Goal: Check status: Check status

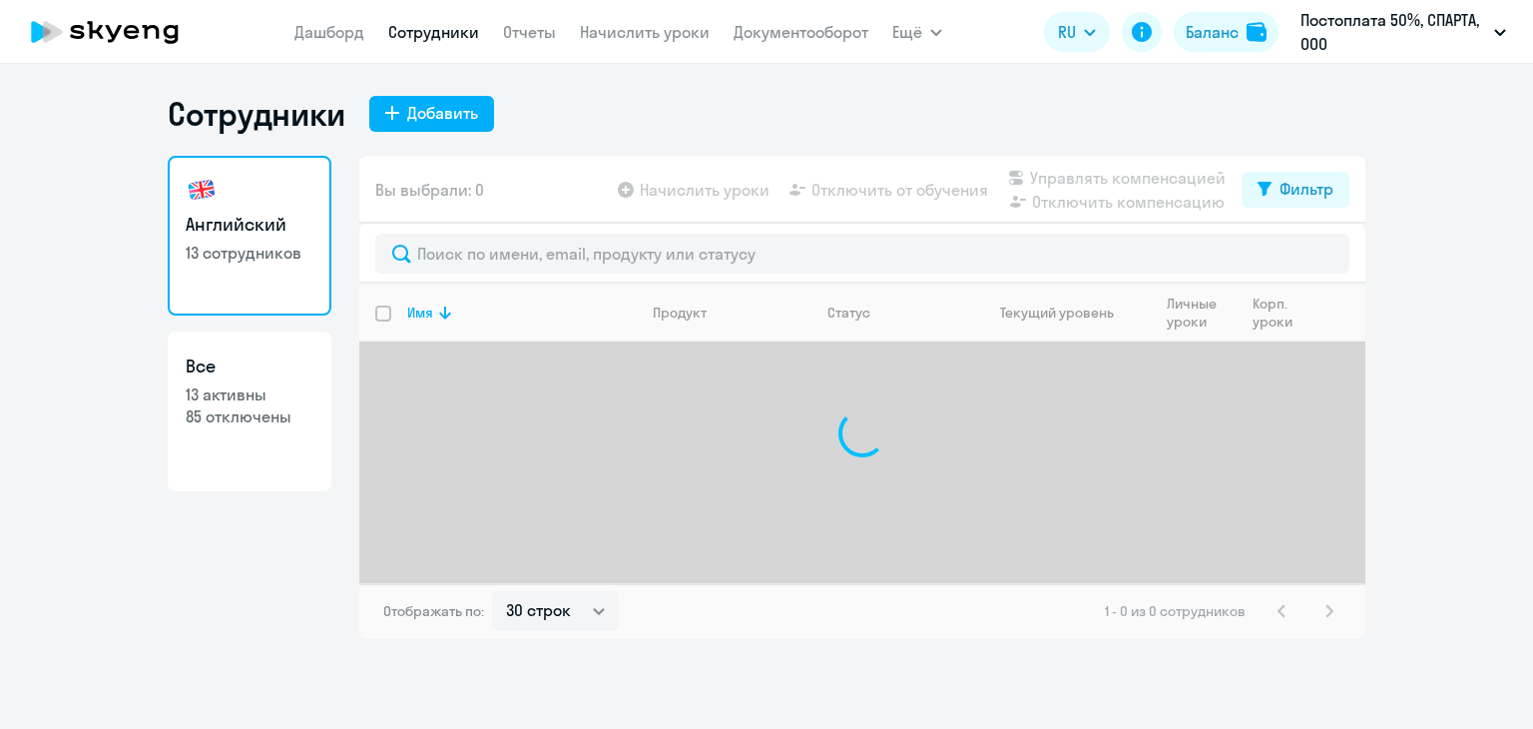
select select "30"
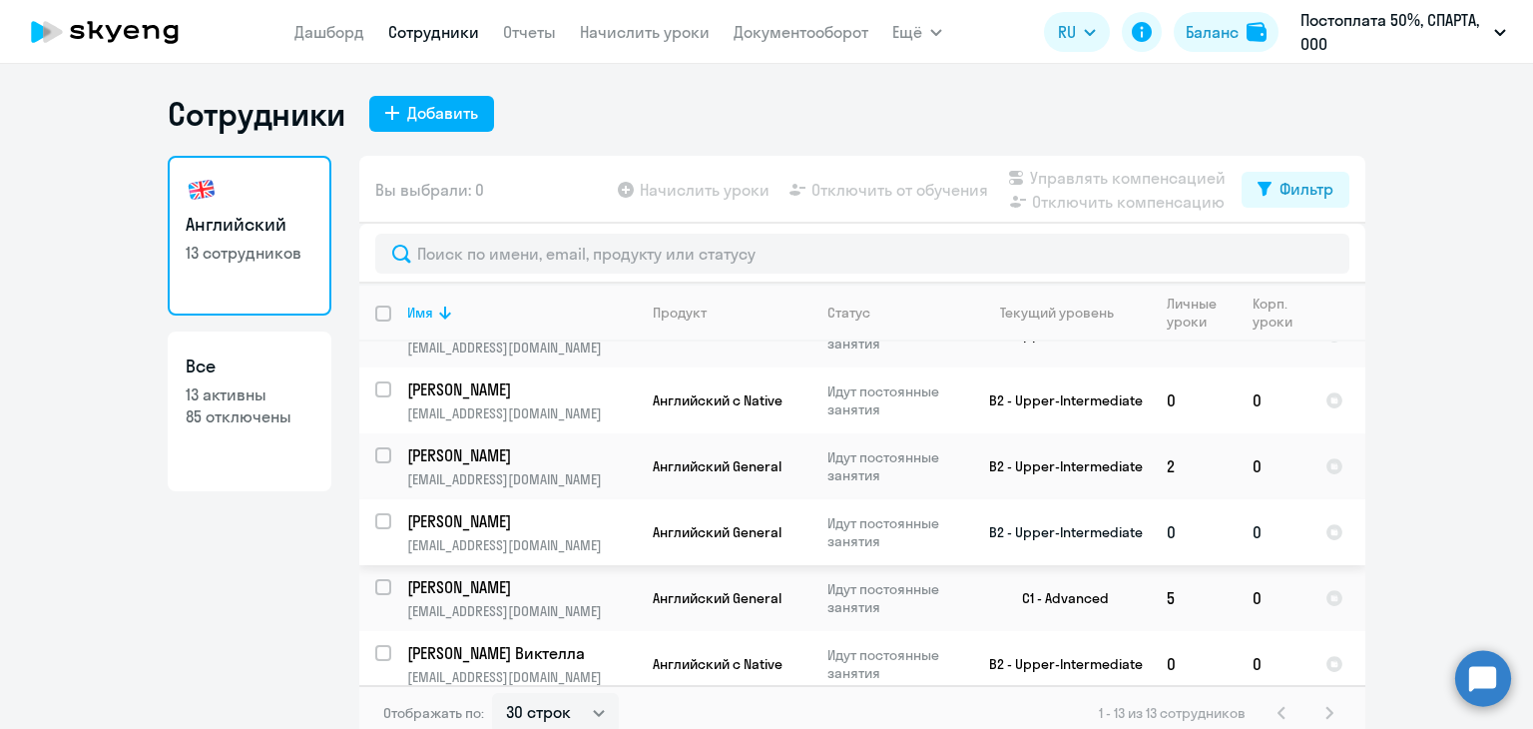
scroll to position [12, 0]
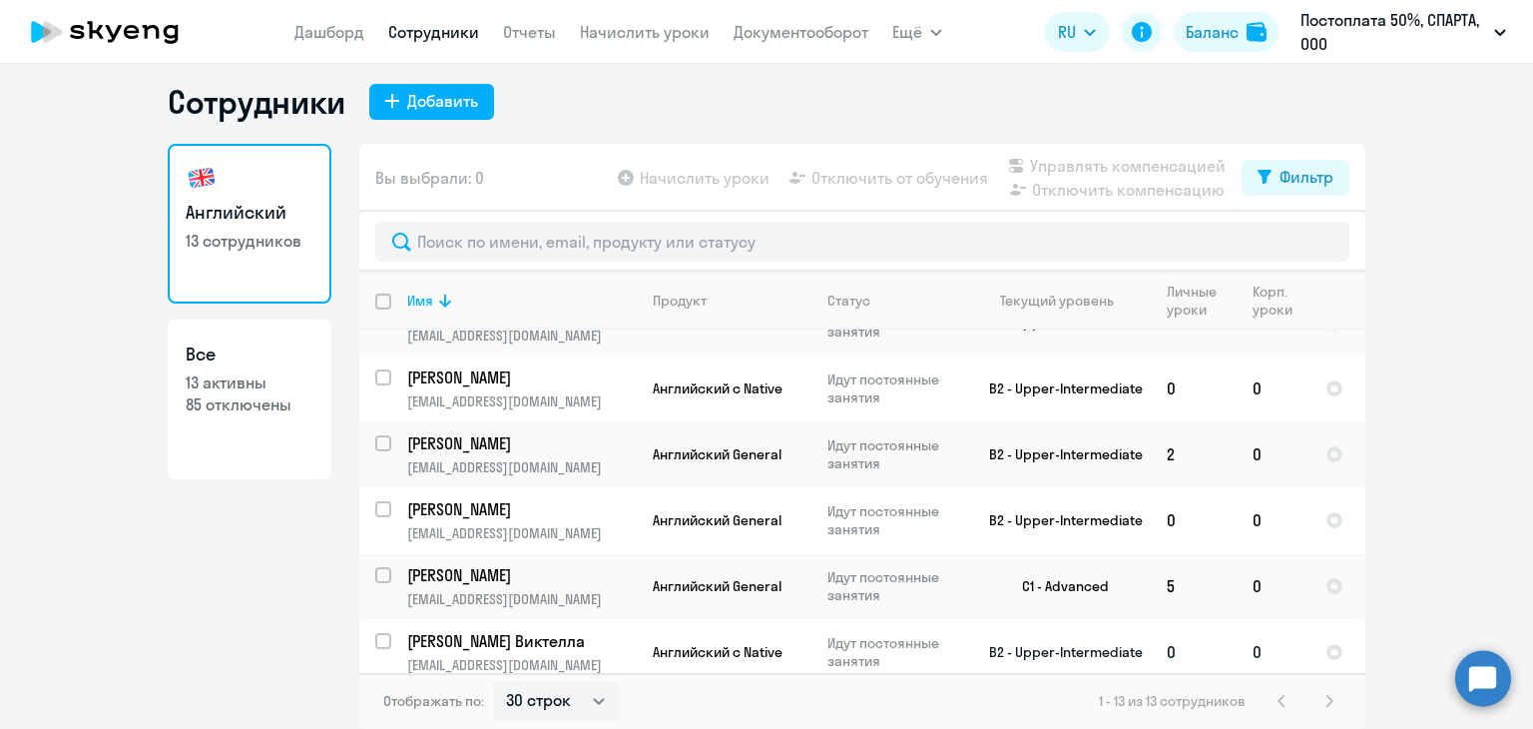
click at [603, 640] on td "[PERSON_NAME] Виктелла [EMAIL_ADDRESS][DOMAIN_NAME]" at bounding box center [514, 652] width 246 height 66
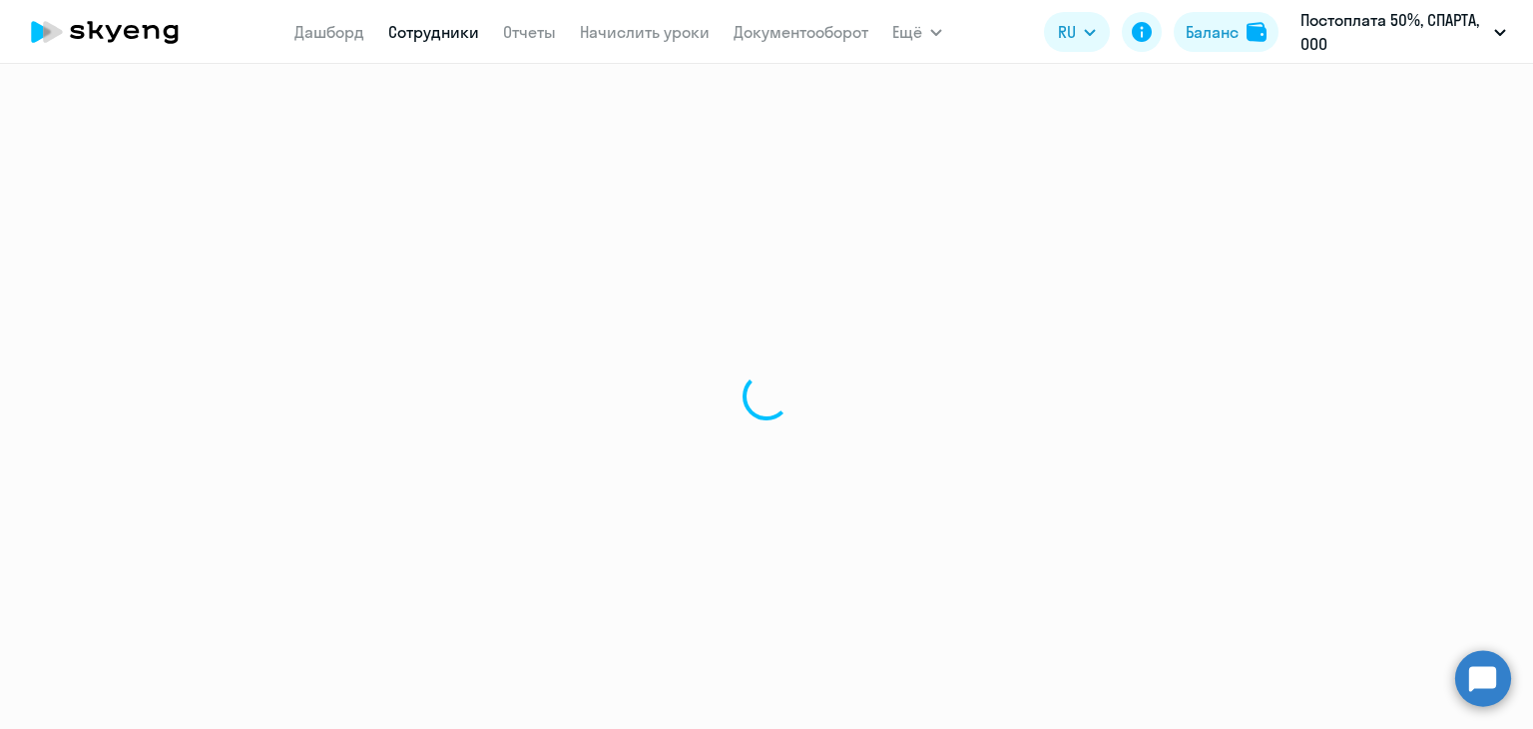
select select "english"
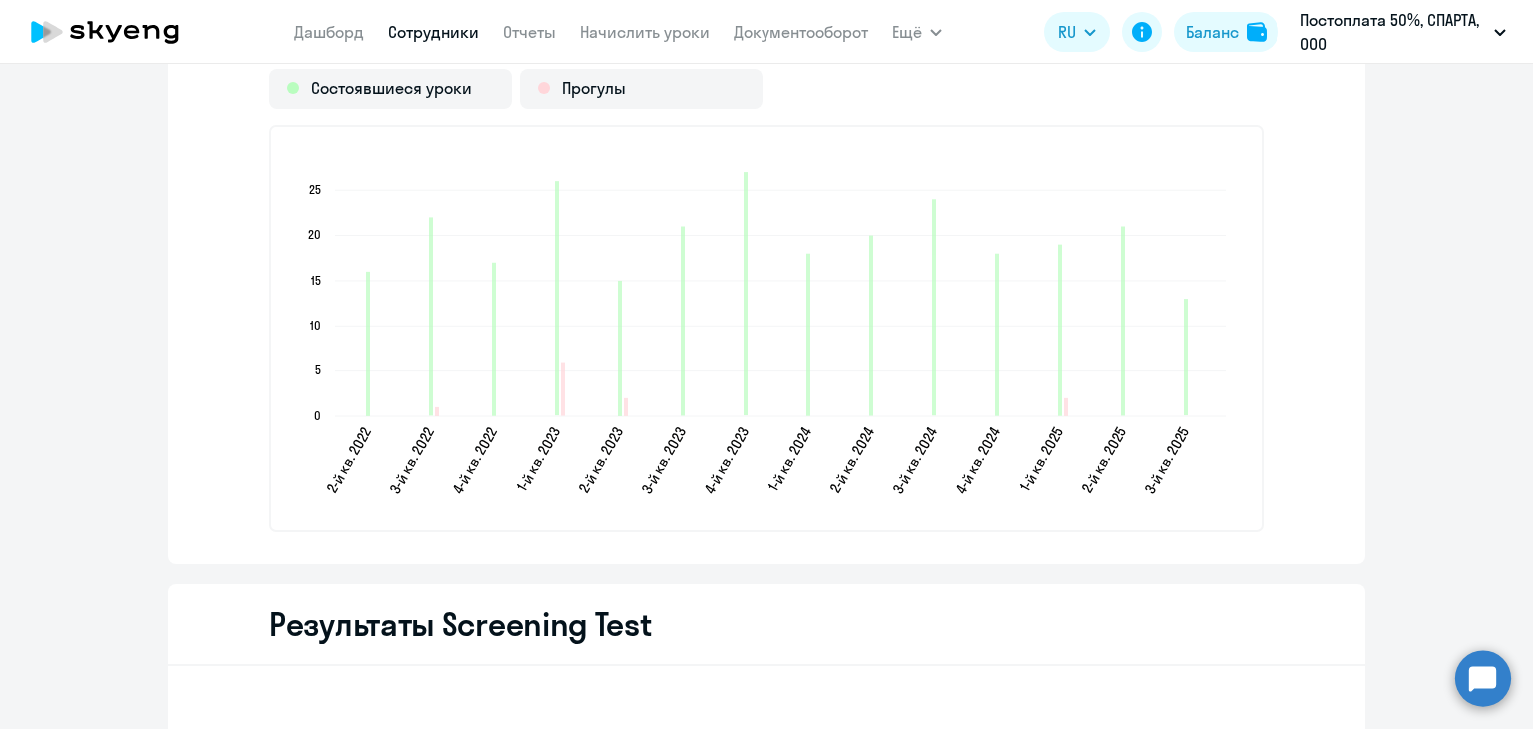
scroll to position [2493, 0]
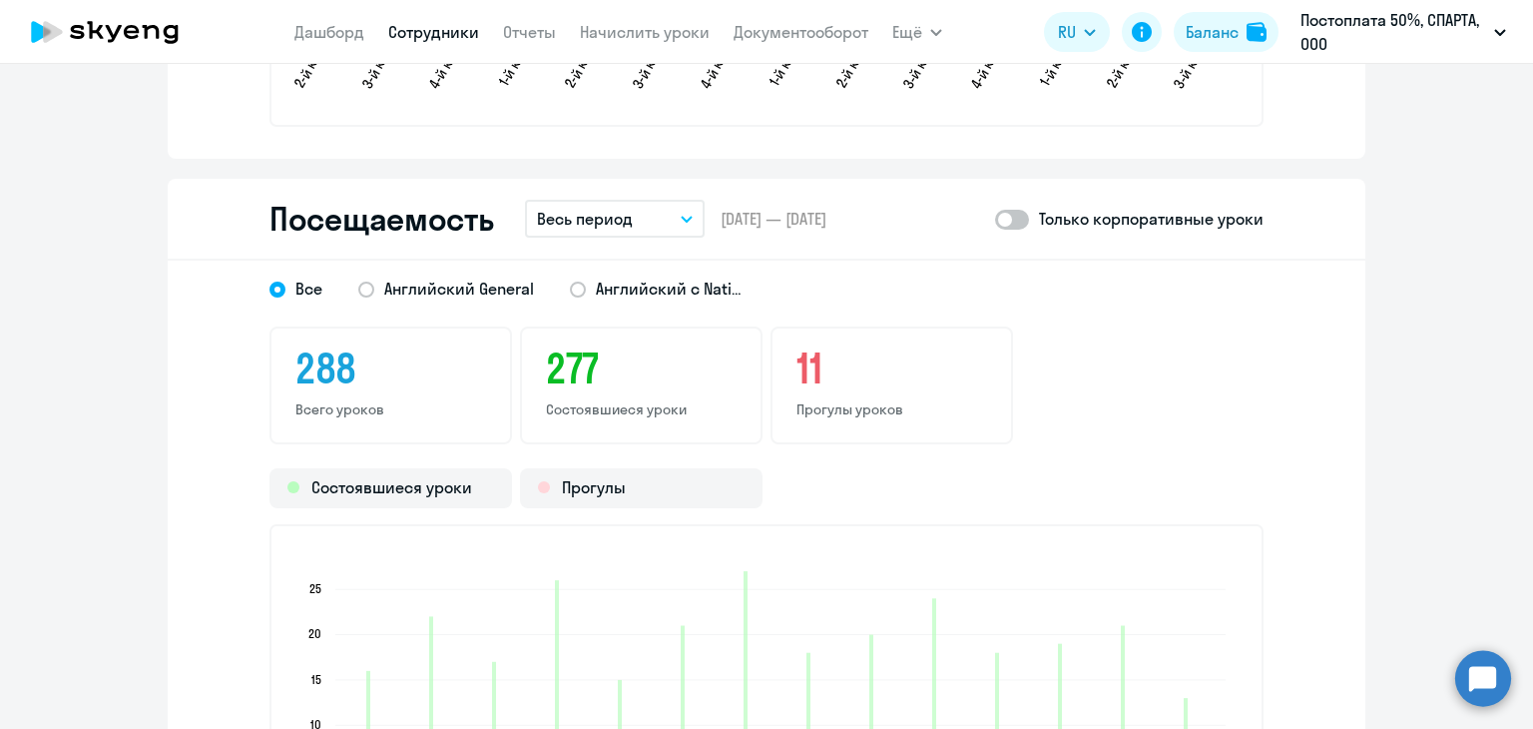
click at [639, 220] on button "Весь период" at bounding box center [615, 219] width 180 height 38
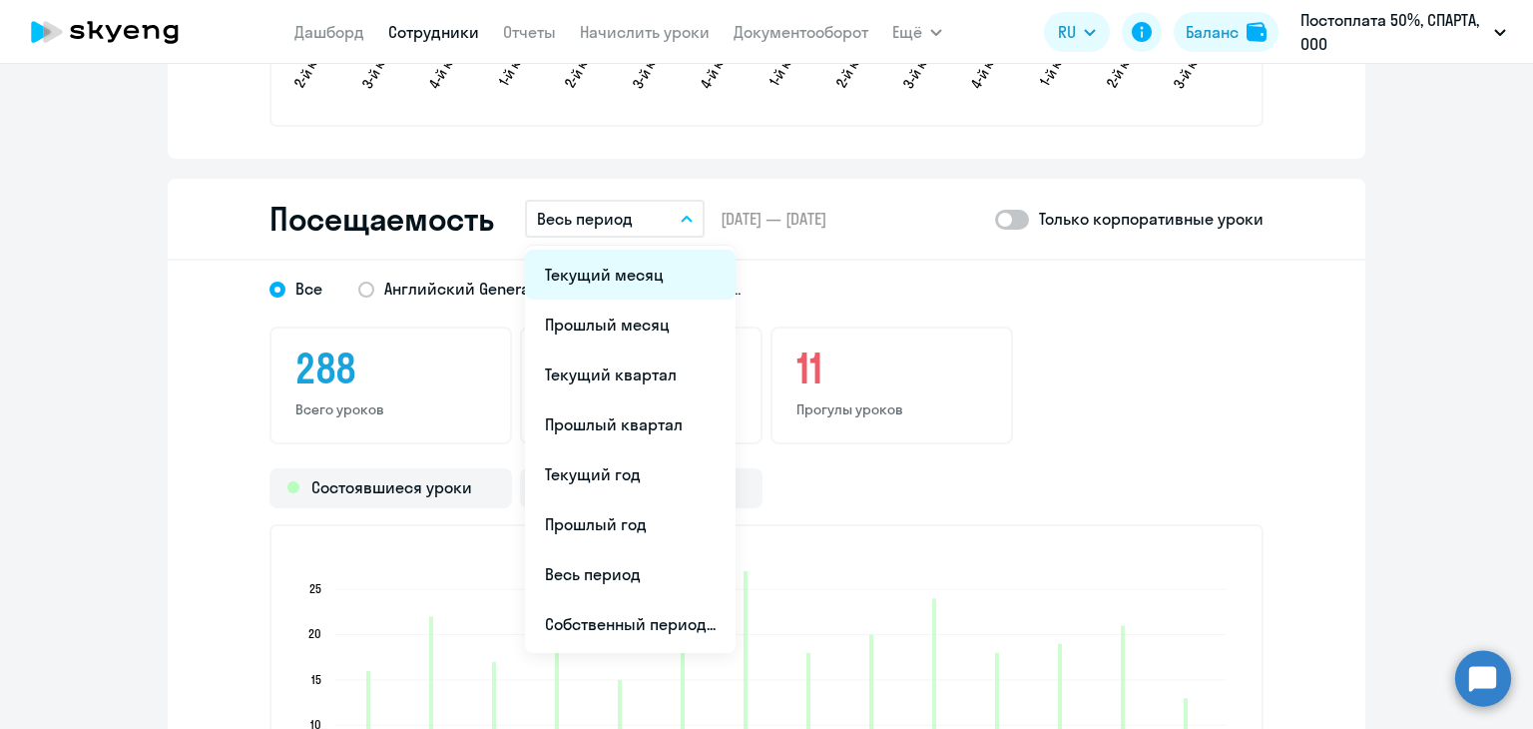
click at [639, 255] on li "Текущий месяц" at bounding box center [630, 275] width 211 height 50
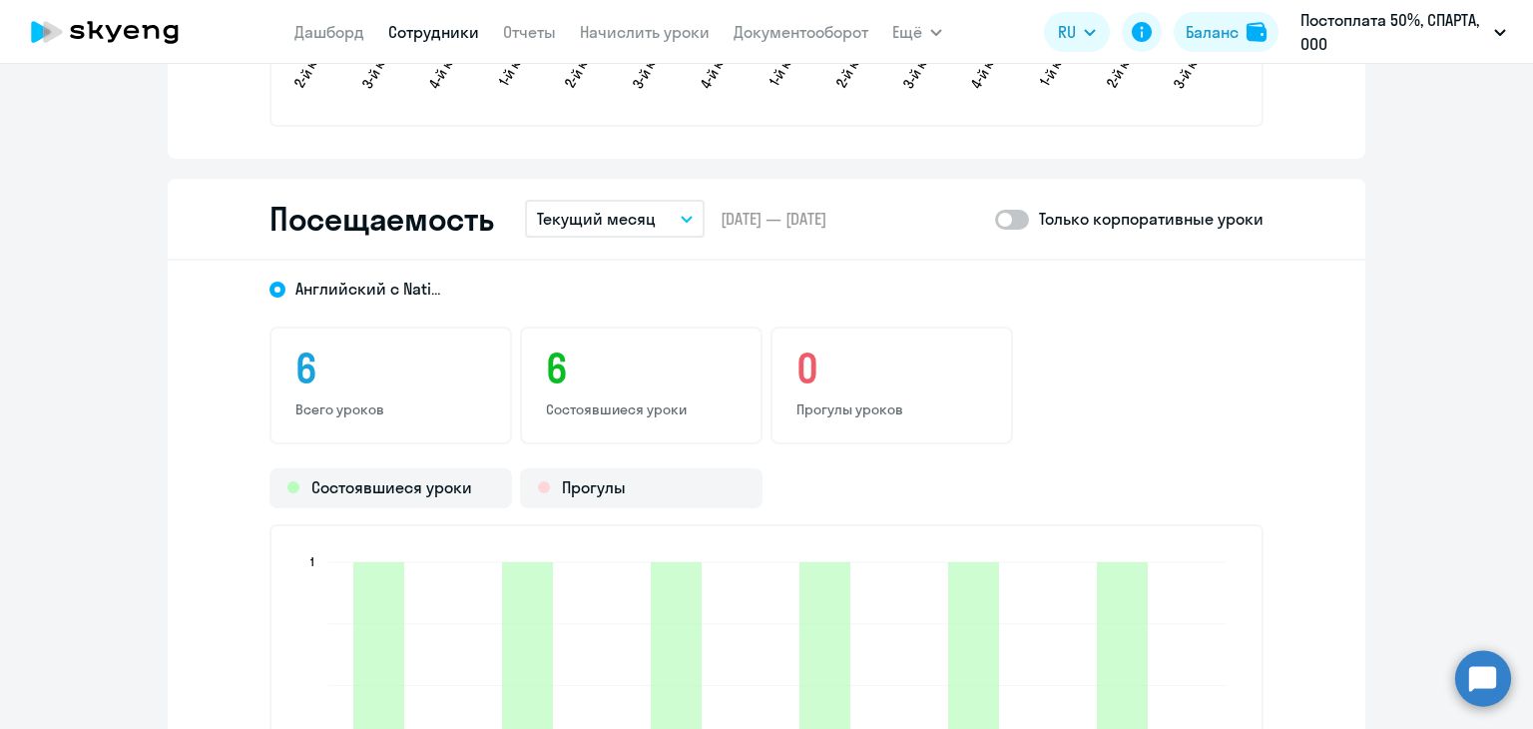
click at [1017, 210] on span at bounding box center [1012, 220] width 34 height 20
click at [995, 219] on input "checkbox" at bounding box center [994, 219] width 1 height 1
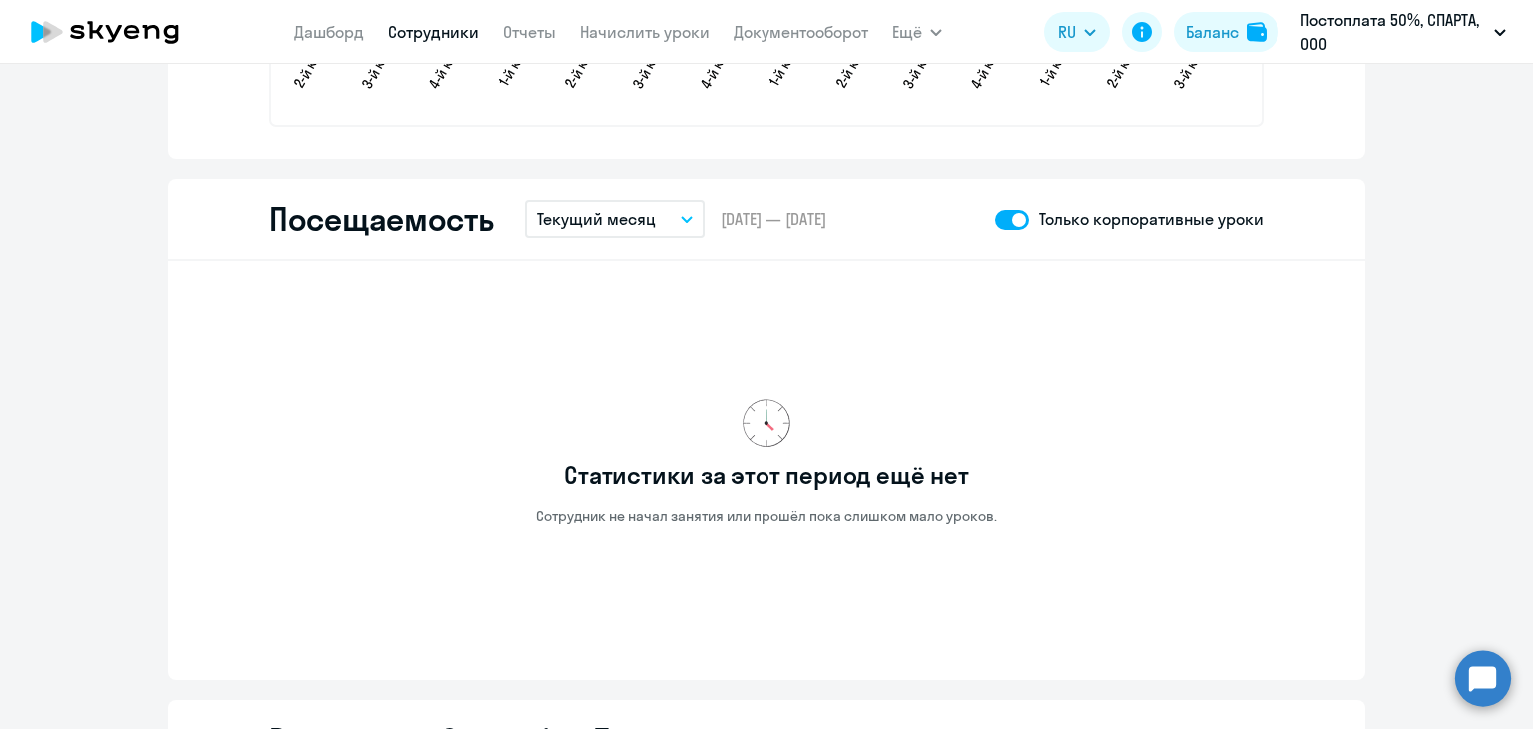
click at [1000, 214] on span at bounding box center [1012, 220] width 34 height 20
click at [995, 219] on input "checkbox" at bounding box center [994, 219] width 1 height 1
checkbox input "false"
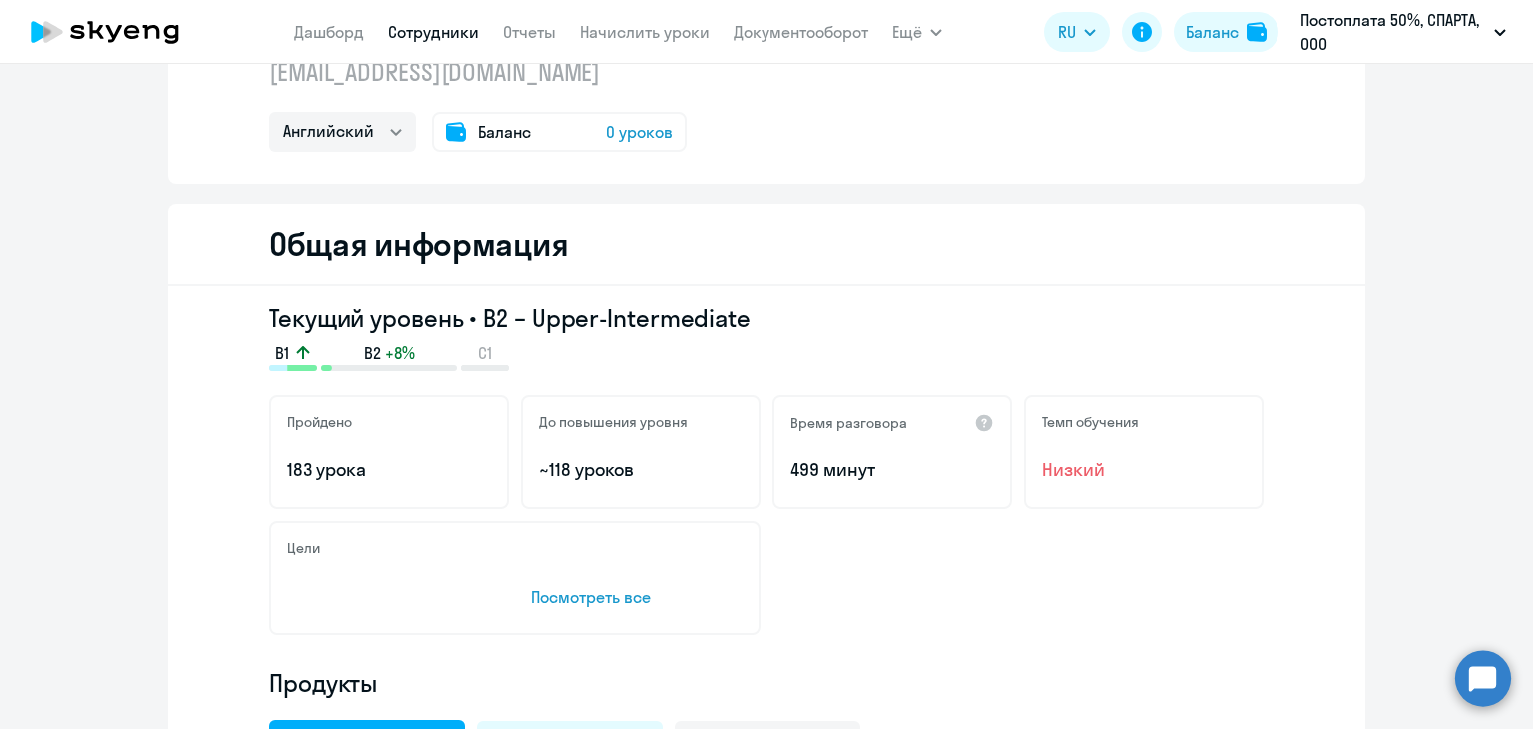
scroll to position [0, 0]
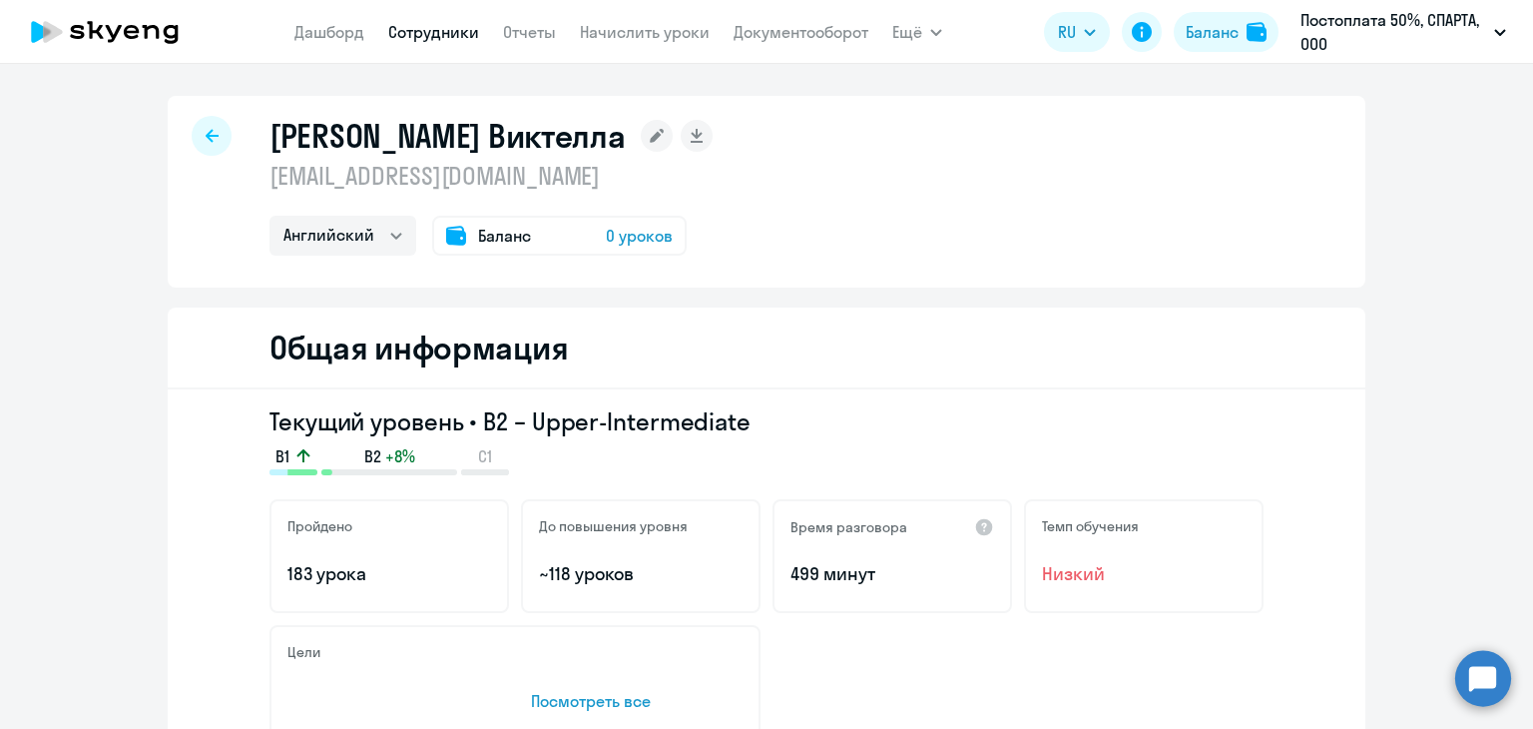
click at [206, 140] on icon at bounding box center [212, 135] width 13 height 13
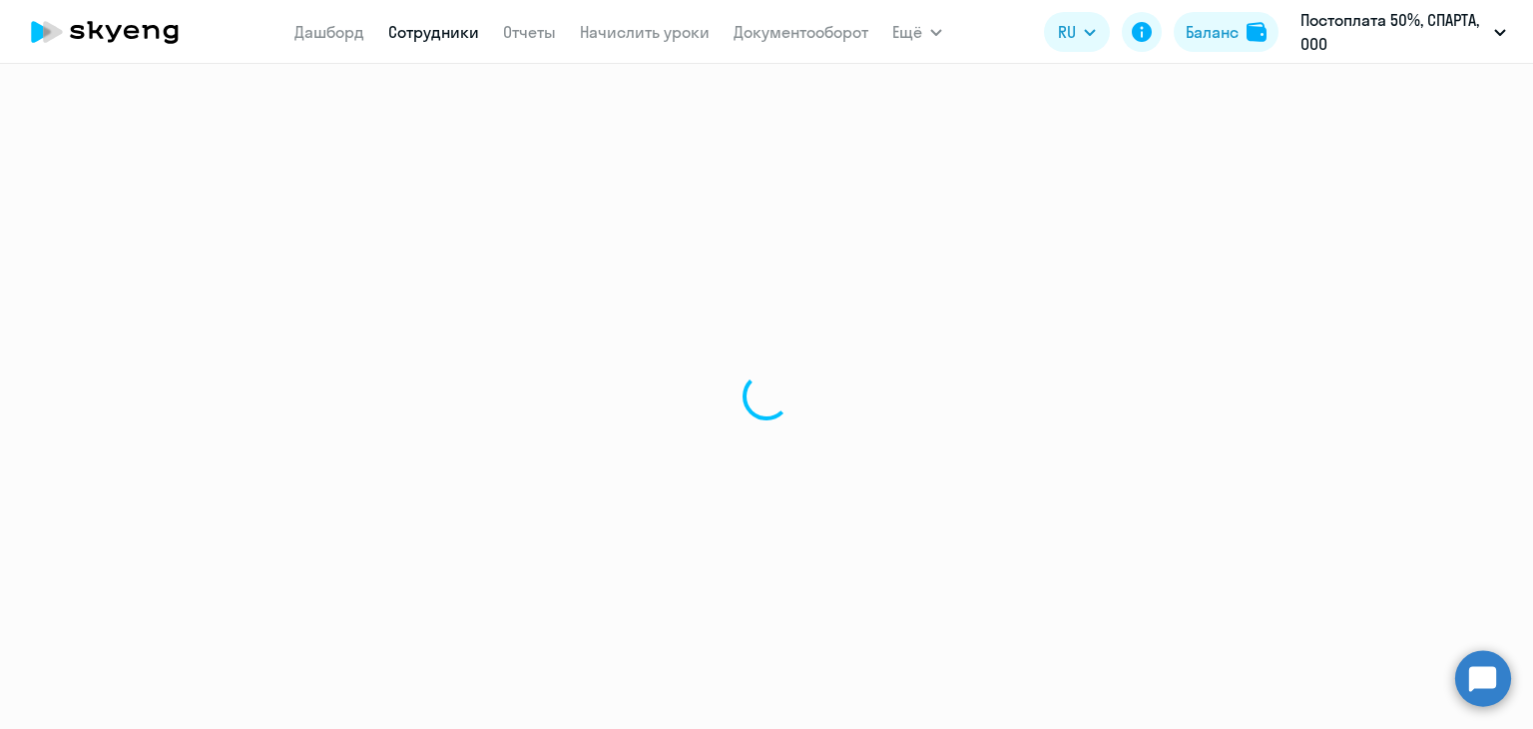
select select "30"
